Goal: Task Accomplishment & Management: Manage account settings

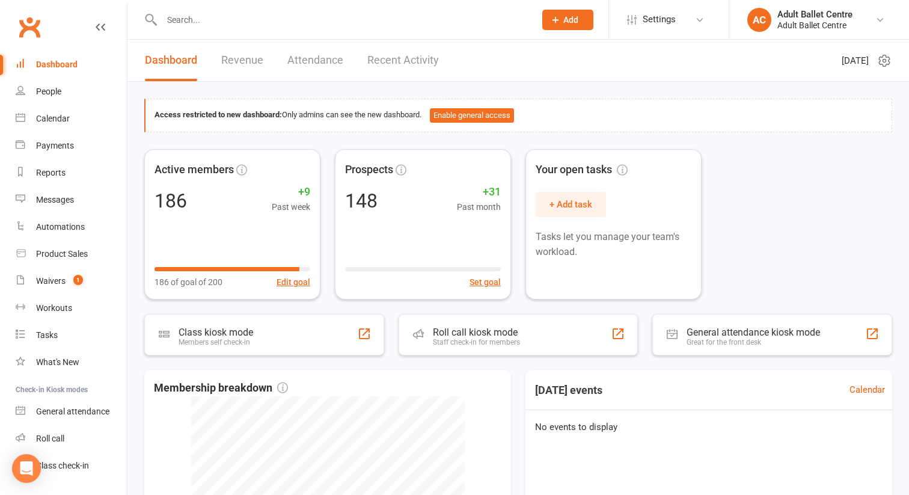
click at [376, 60] on link "Recent Activity" at bounding box center [403, 60] width 72 height 41
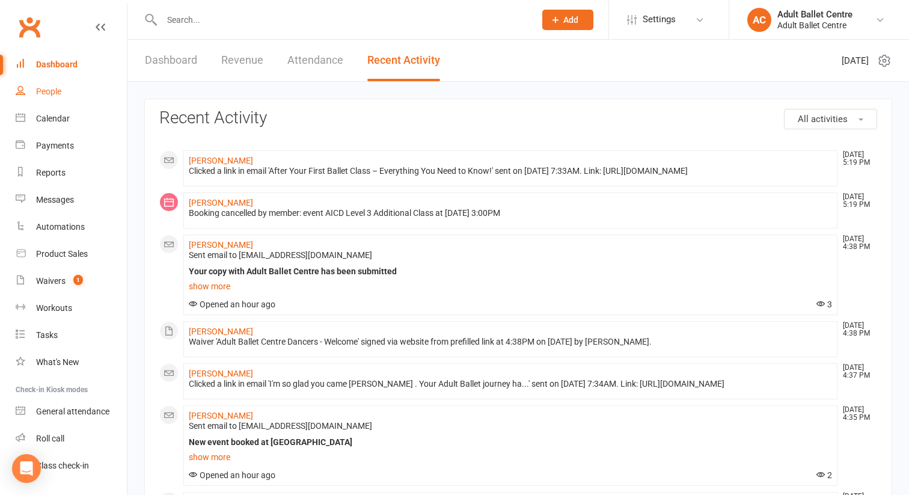
click at [46, 94] on div "People" at bounding box center [48, 92] width 25 height 10
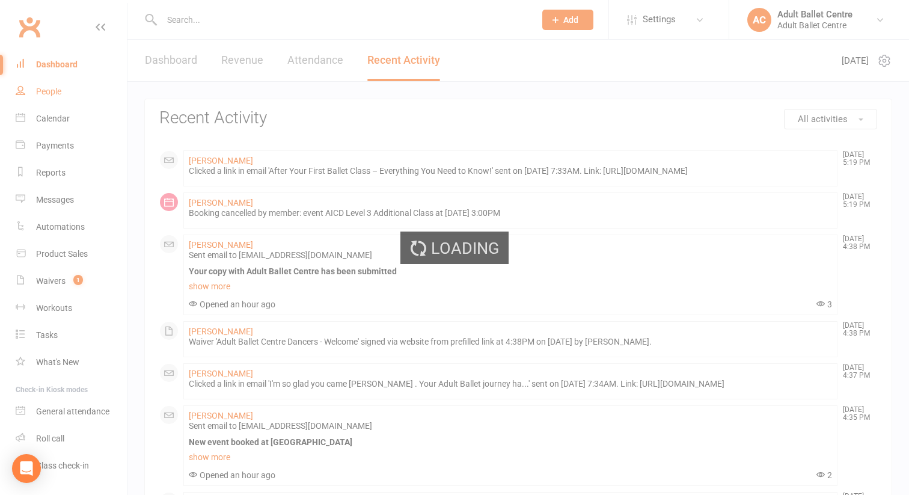
select select "100"
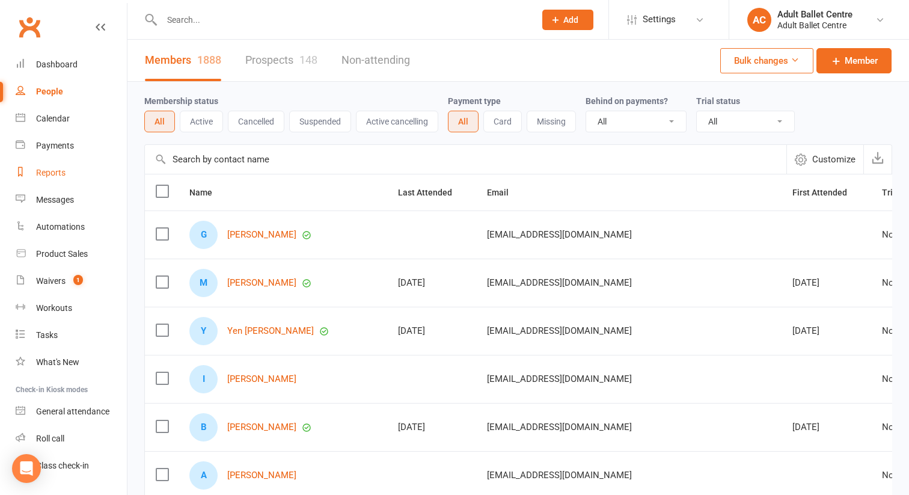
click at [50, 175] on div "Reports" at bounding box center [50, 173] width 29 height 10
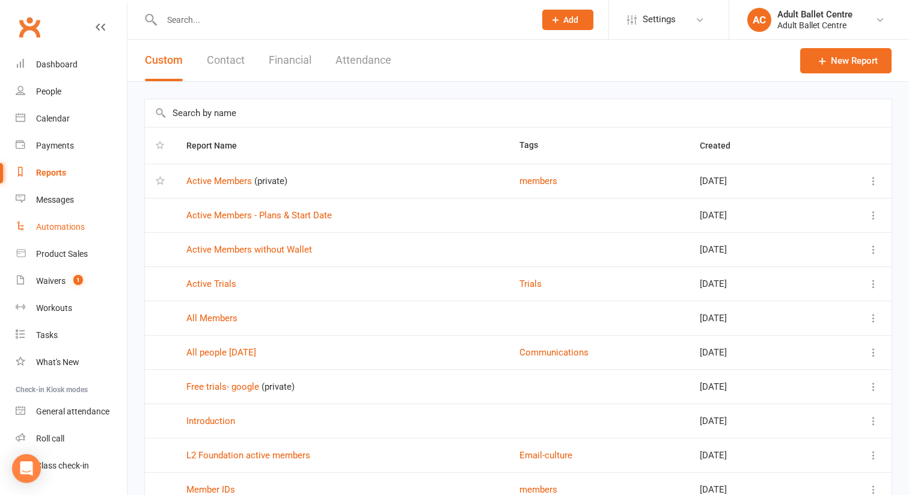
click at [55, 229] on div "Automations" at bounding box center [60, 227] width 49 height 10
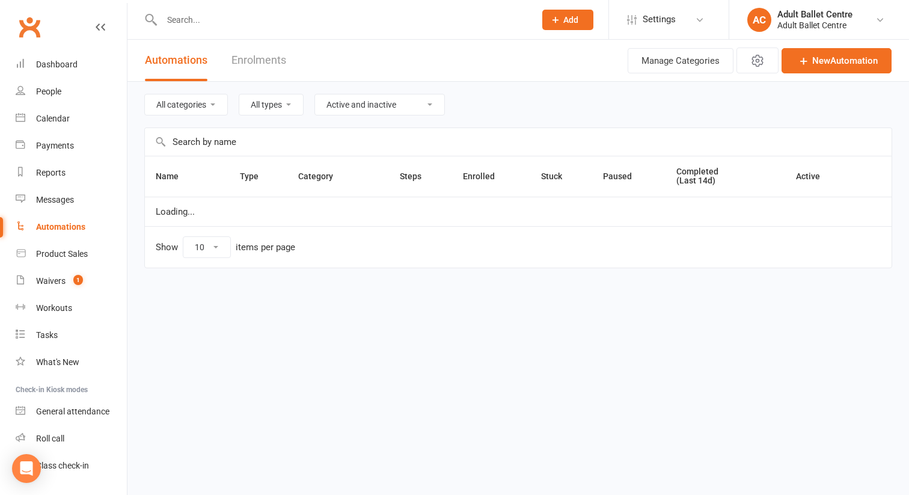
select select "25"
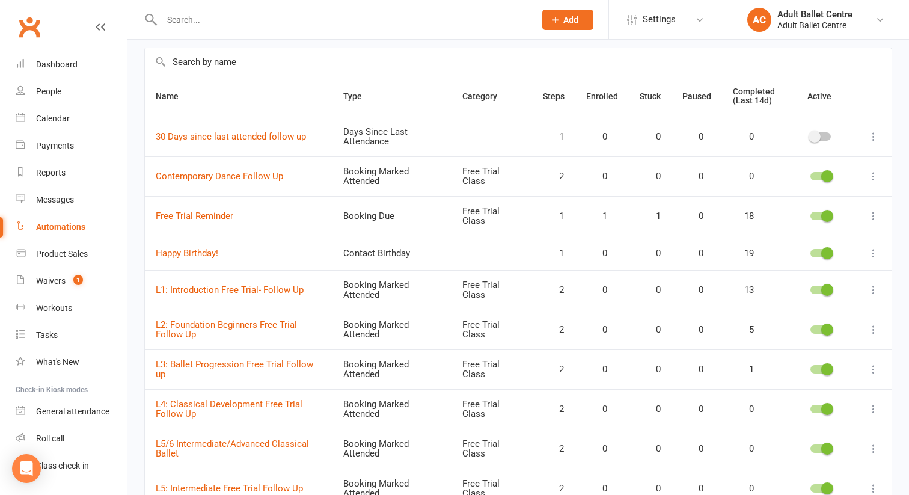
scroll to position [82, 0]
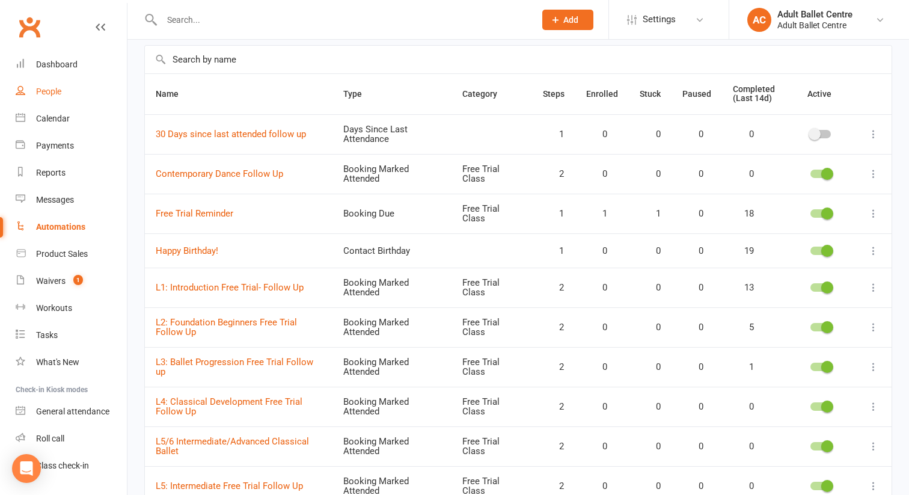
click at [61, 97] on link "People" at bounding box center [71, 91] width 111 height 27
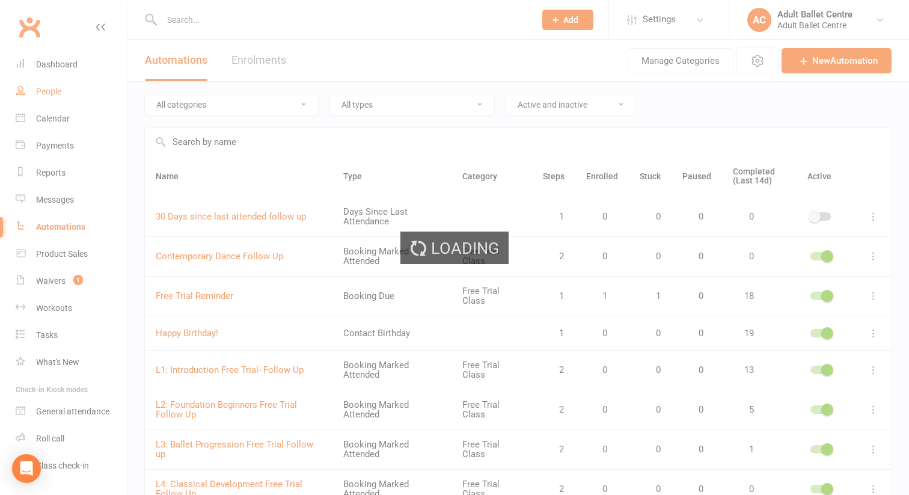
select select "100"
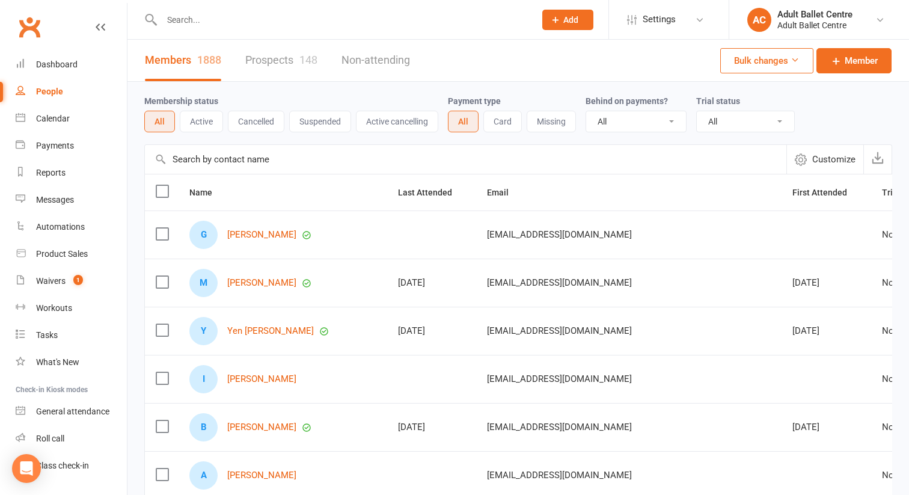
click at [586, 13] on button "Add" at bounding box center [567, 20] width 51 height 20
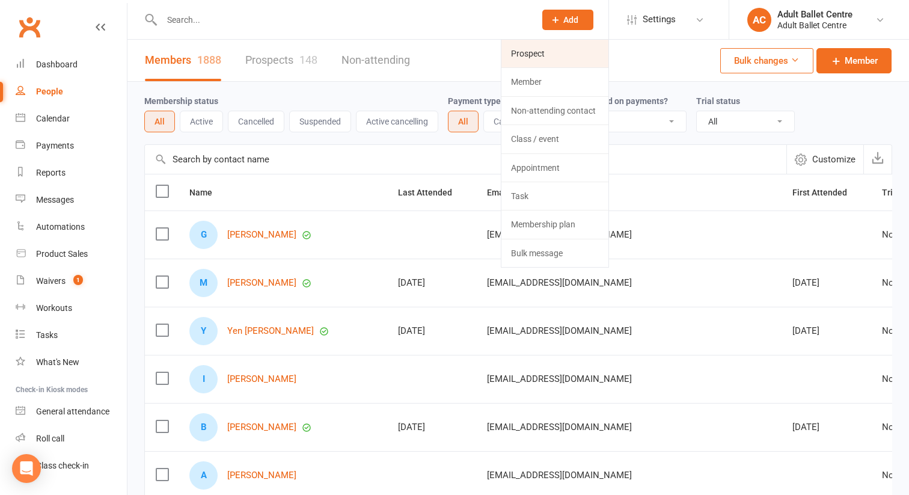
click at [572, 43] on link "Prospect" at bounding box center [554, 54] width 107 height 28
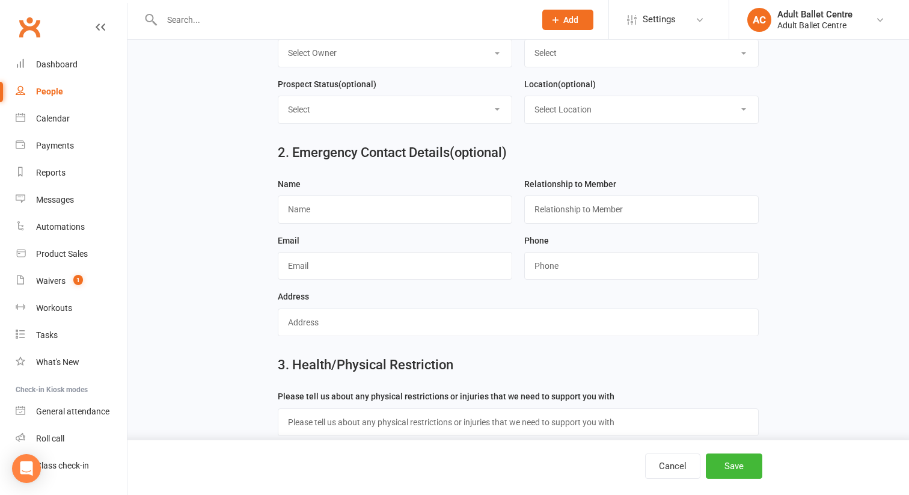
scroll to position [378, 0]
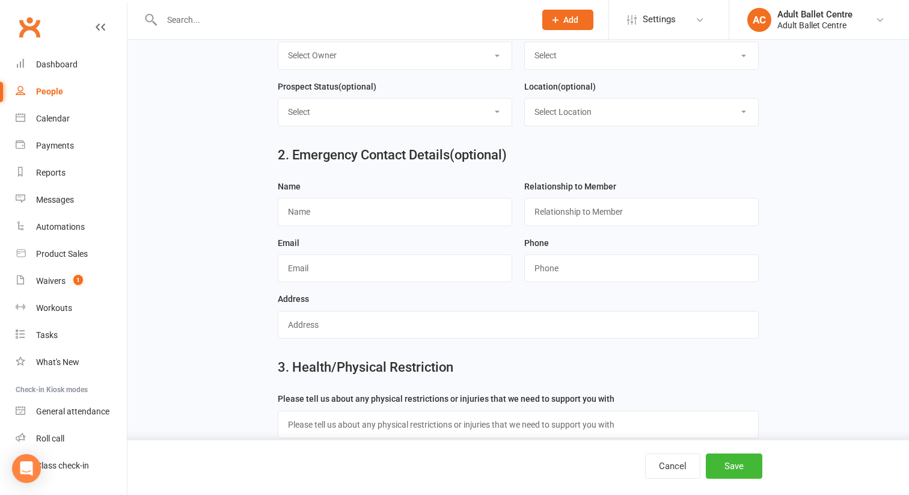
click at [39, 93] on div "People" at bounding box center [49, 92] width 27 height 10
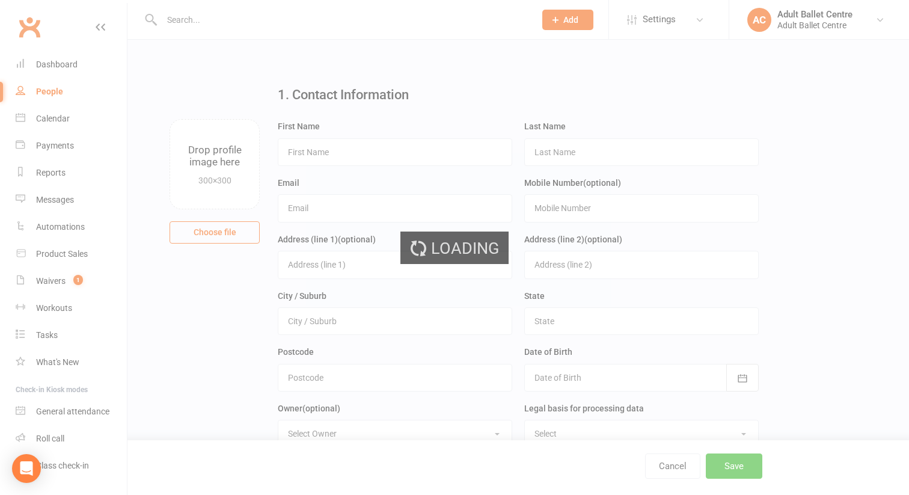
select select "100"
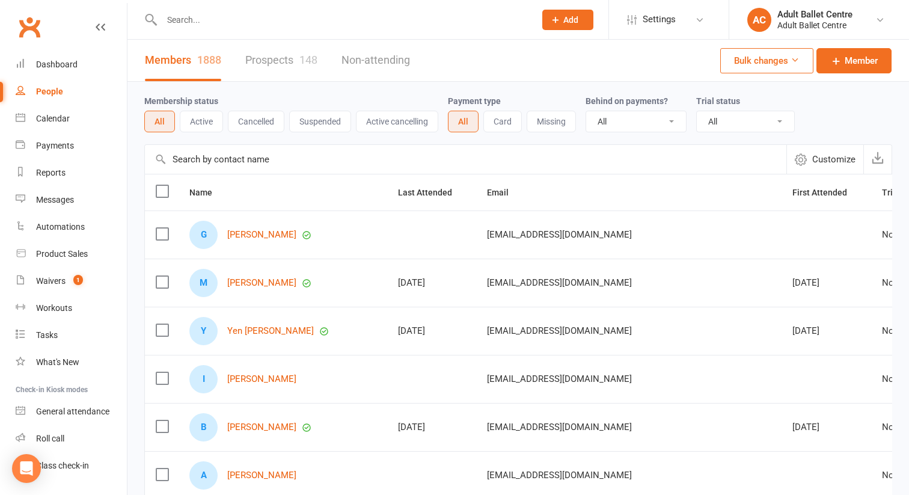
click at [187, 14] on input "text" at bounding box center [342, 19] width 368 height 17
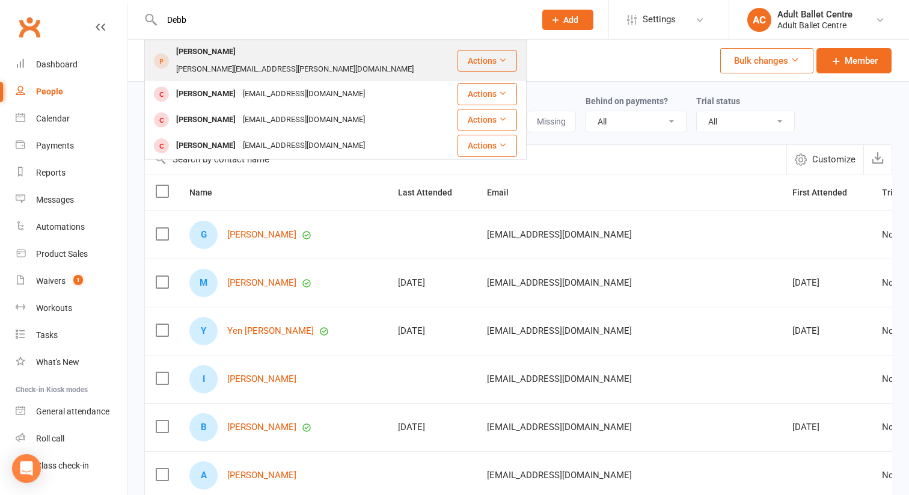
type input "Debb"
click at [189, 56] on div "Debbie Paraschos" at bounding box center [206, 51] width 67 height 17
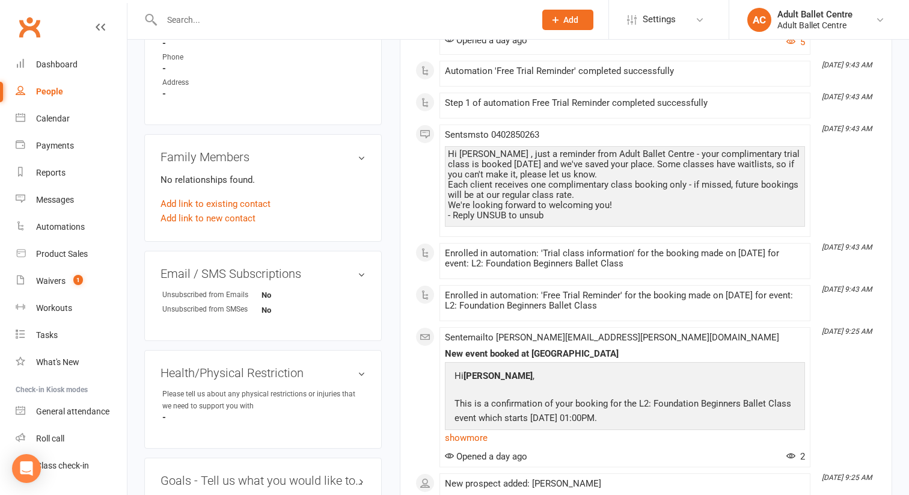
scroll to position [470, 0]
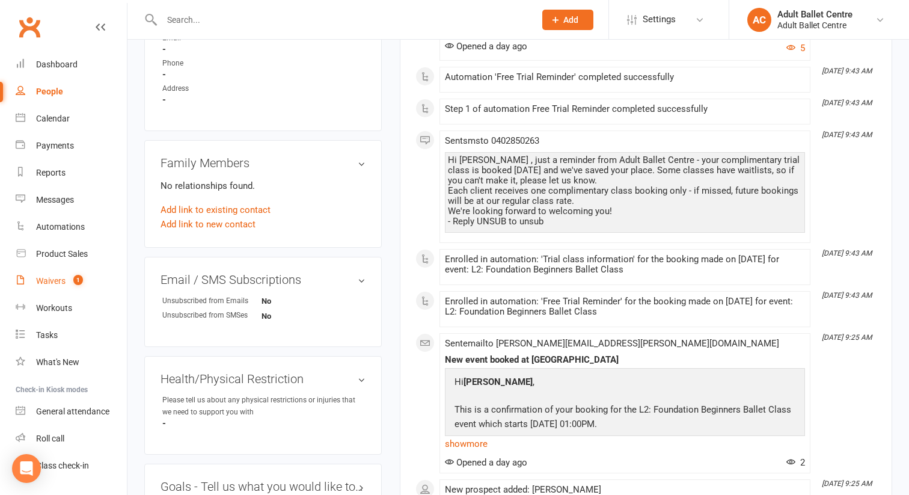
click at [78, 282] on span "1" at bounding box center [78, 280] width 10 height 10
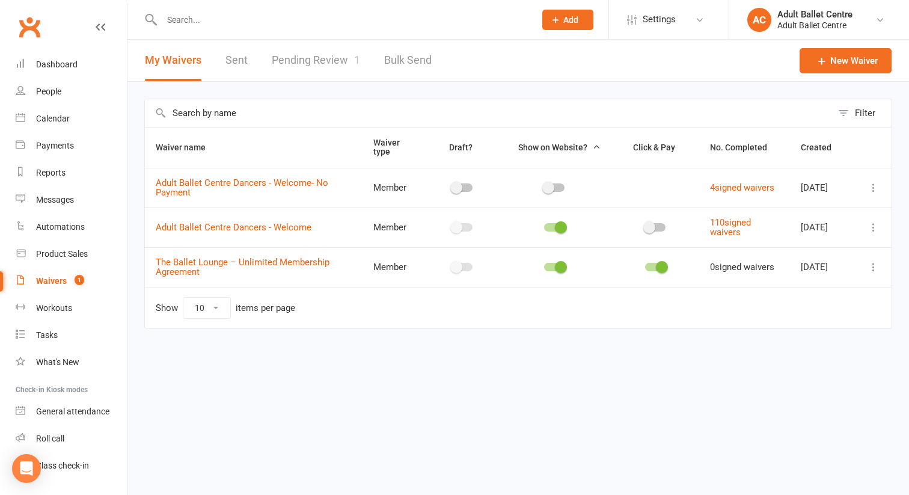
click at [63, 278] on div "Waivers" at bounding box center [51, 281] width 31 height 10
click at [314, 61] on link "Pending Review 1" at bounding box center [316, 60] width 88 height 41
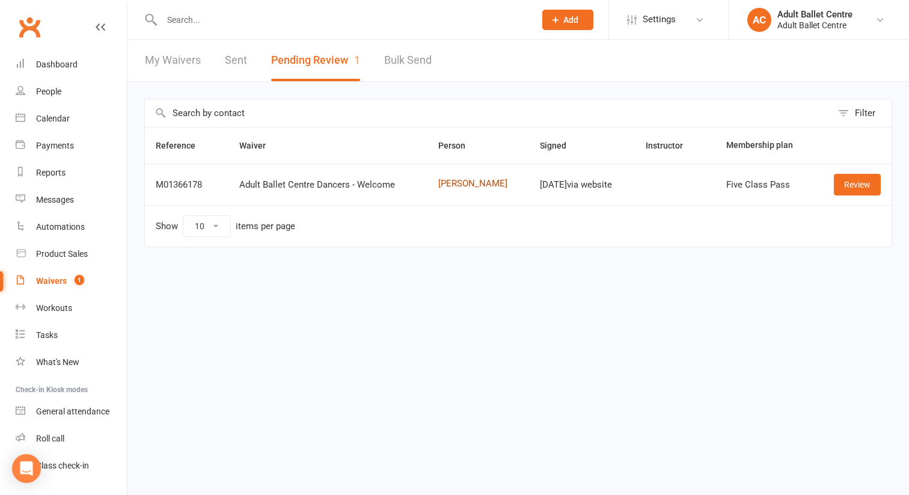
click at [452, 184] on link "Denis Stojanovic" at bounding box center [478, 184] width 80 height 10
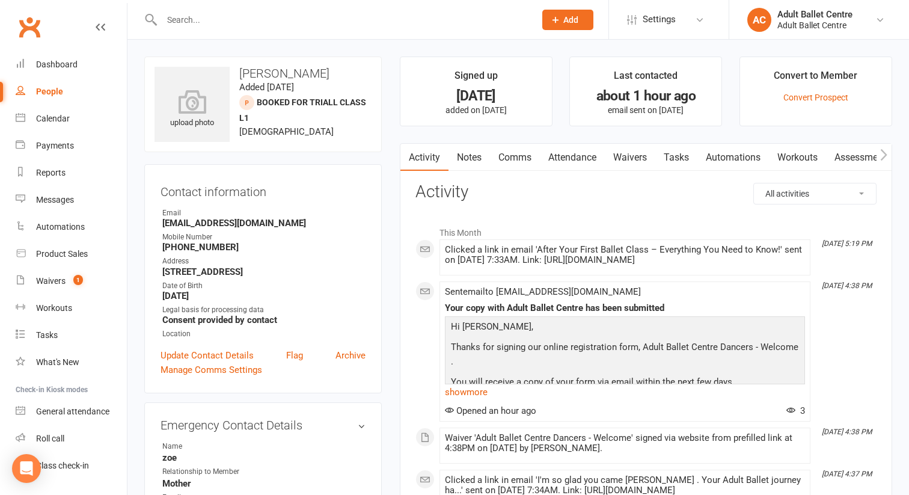
click at [635, 159] on link "Waivers" at bounding box center [630, 158] width 50 height 28
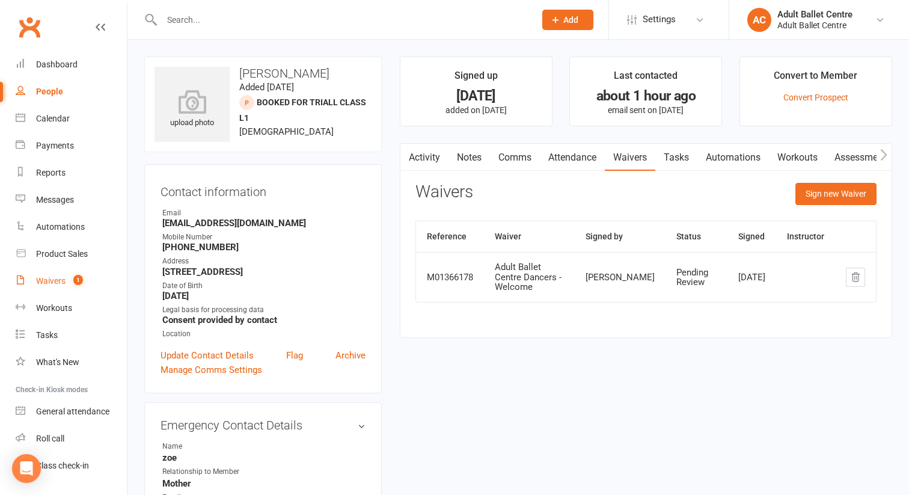
click at [53, 282] on div "Waivers" at bounding box center [50, 281] width 29 height 10
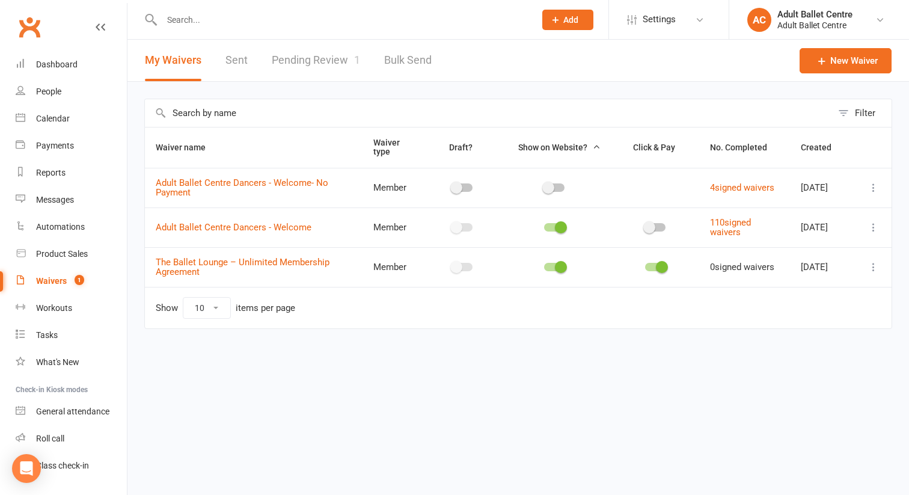
click at [313, 64] on link "Pending Review 1" at bounding box center [316, 60] width 88 height 41
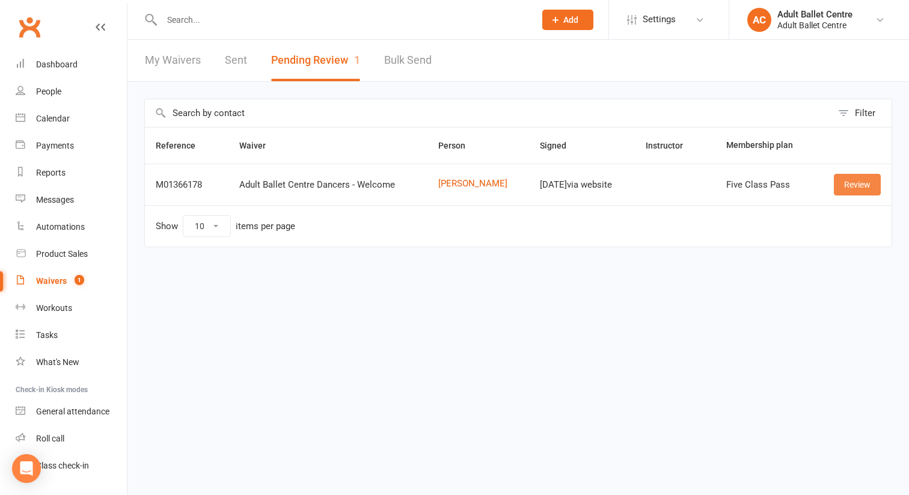
click at [849, 179] on link "Review" at bounding box center [857, 185] width 47 height 22
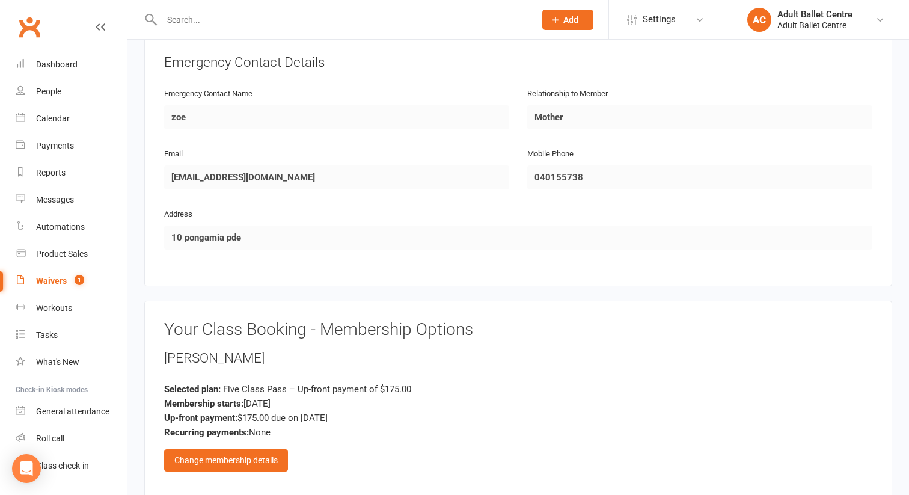
scroll to position [1072, 0]
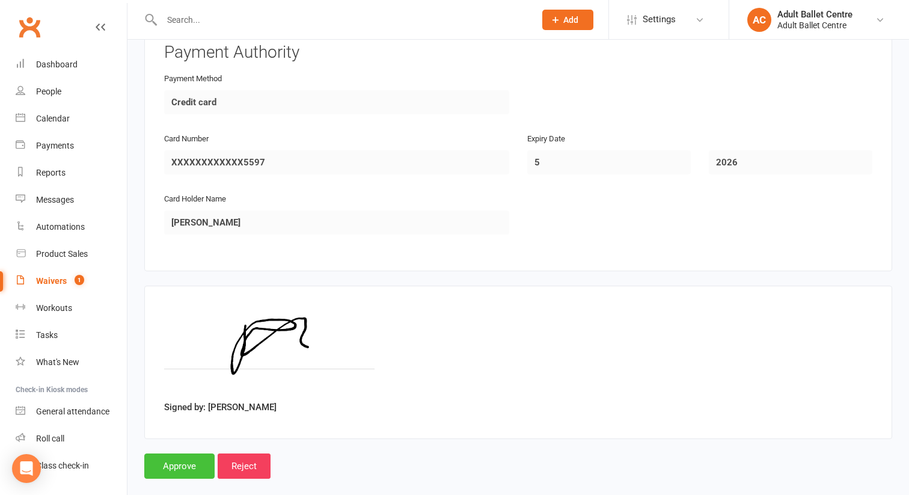
click at [177, 453] on input "Approve" at bounding box center [179, 465] width 70 height 25
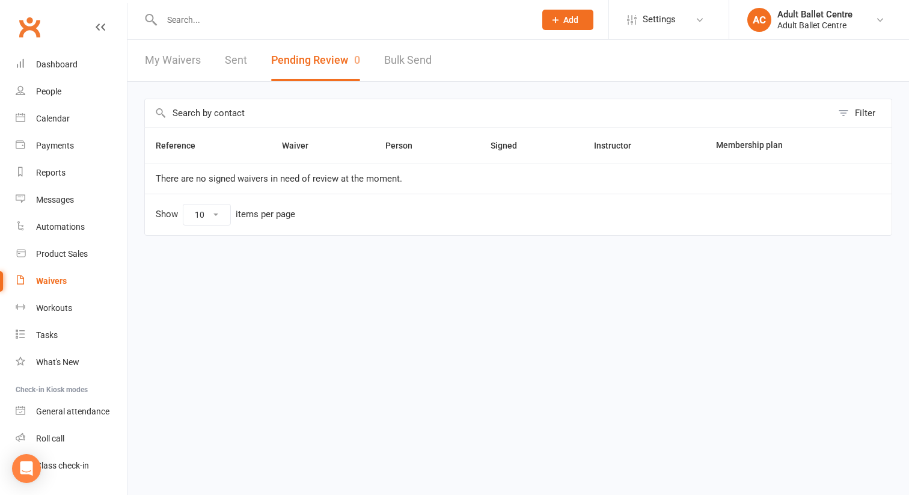
click at [281, 57] on button "Pending Review 0" at bounding box center [315, 60] width 89 height 41
click at [57, 63] on div "Dashboard" at bounding box center [56, 65] width 41 height 10
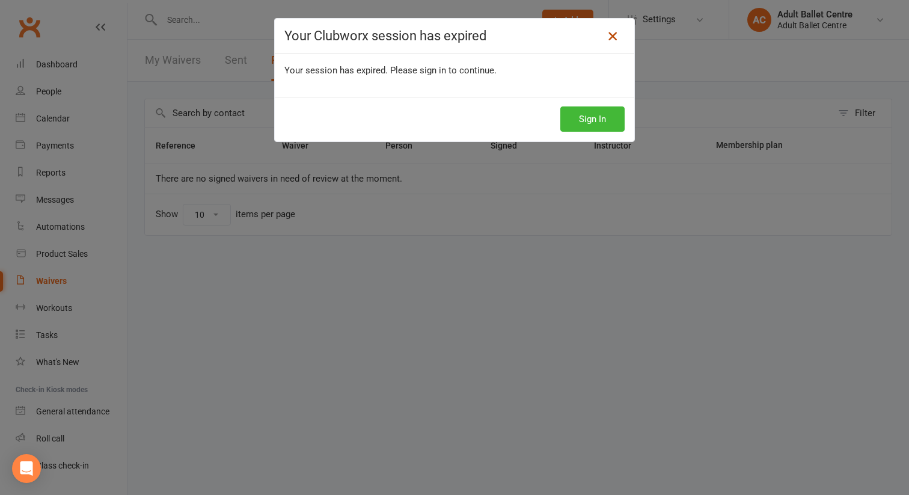
click at [611, 35] on icon at bounding box center [612, 36] width 14 height 14
